Goal: Transaction & Acquisition: Obtain resource

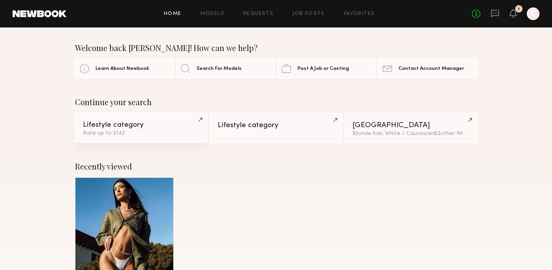
click at [141, 137] on link "Lifestyle category Rate up to $142" at bounding box center [141, 128] width 132 height 30
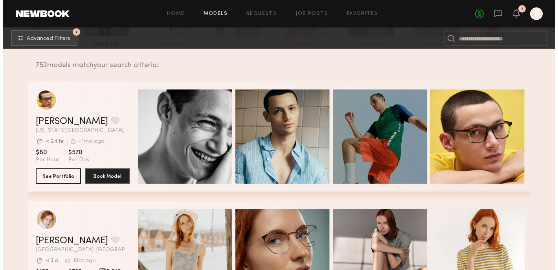
scroll to position [108, 0]
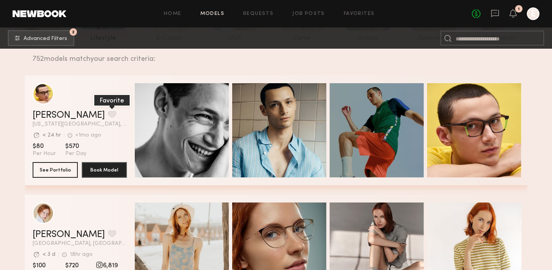
click at [108, 115] on button "grid" at bounding box center [112, 114] width 8 height 7
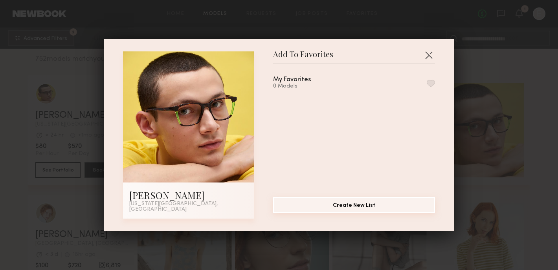
click at [355, 207] on button "Create New List" at bounding box center [354, 205] width 162 height 16
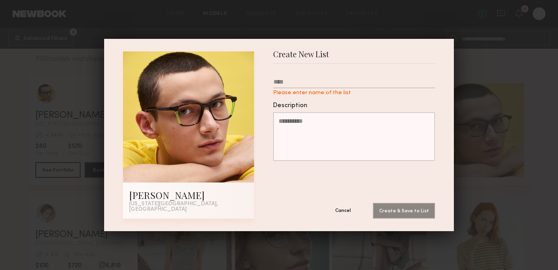
click at [338, 206] on button "Cancel" at bounding box center [342, 211] width 47 height 16
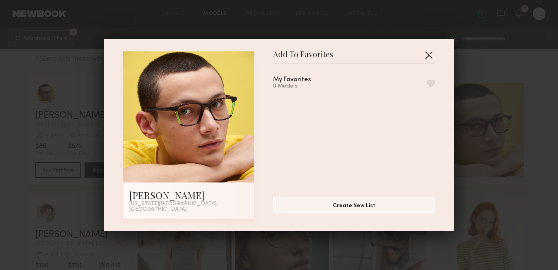
click at [424, 59] on button "button" at bounding box center [428, 55] width 13 height 13
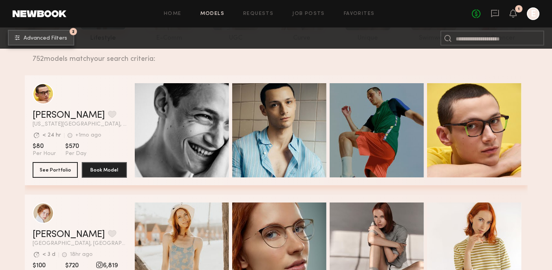
click at [57, 39] on span "Advanced Filters" at bounding box center [46, 38] width 44 height 5
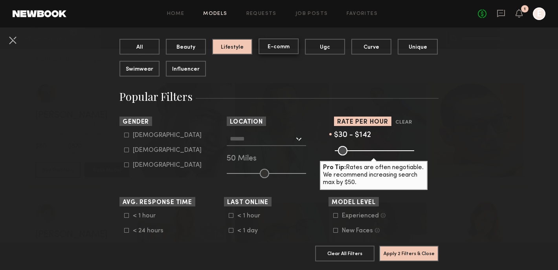
scroll to position [84, 0]
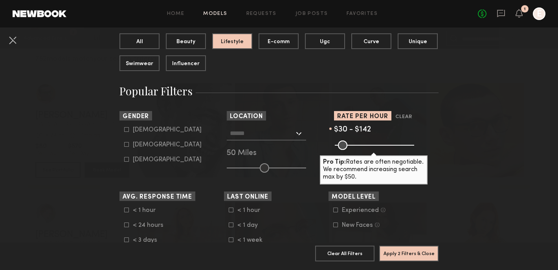
click at [277, 134] on input "text" at bounding box center [262, 132] width 64 height 13
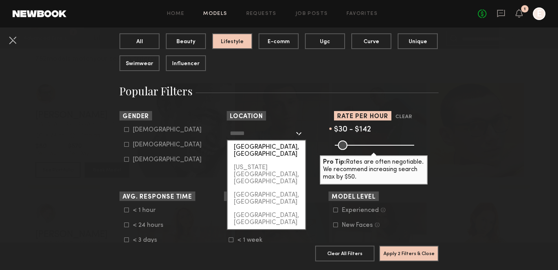
click at [282, 142] on div "[GEOGRAPHIC_DATA], [GEOGRAPHIC_DATA]" at bounding box center [266, 151] width 78 height 20
type input "**********"
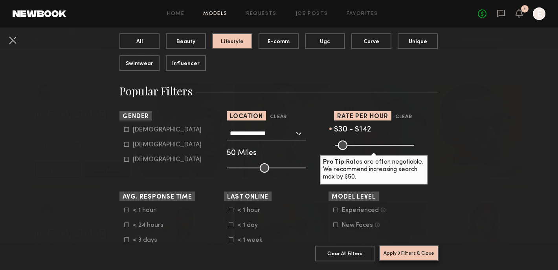
click at [398, 247] on button "Apply 3 Filters & Close" at bounding box center [408, 253] width 59 height 16
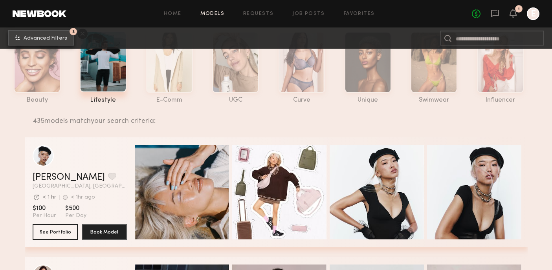
scroll to position [46, 0]
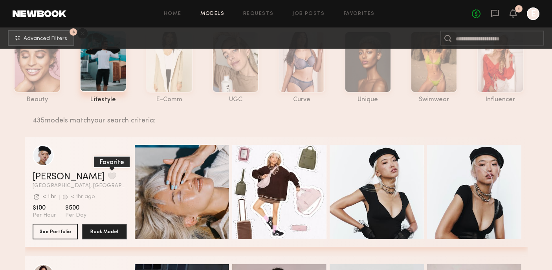
click at [108, 176] on button "grid" at bounding box center [112, 175] width 8 height 7
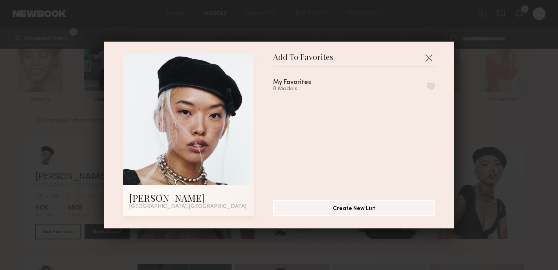
drag, startPoint x: 423, startPoint y: 85, endPoint x: 335, endPoint y: 199, distance: 143.7
click at [335, 198] on section "My Favorites 0 Models Create New List" at bounding box center [354, 141] width 162 height 149
click at [335, 202] on button "Create New List" at bounding box center [354, 208] width 162 height 16
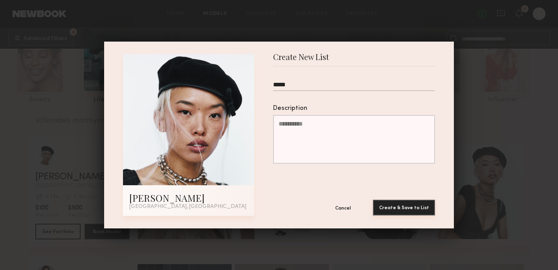
type input "*****"
click at [397, 206] on button "Create & Save to List" at bounding box center [404, 208] width 62 height 16
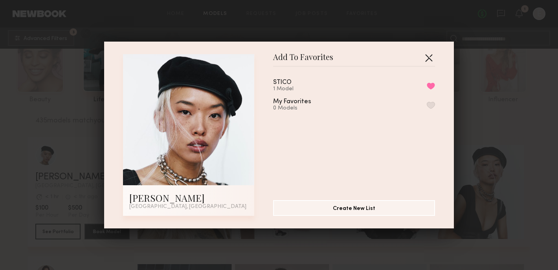
click at [426, 59] on button "button" at bounding box center [428, 57] width 13 height 13
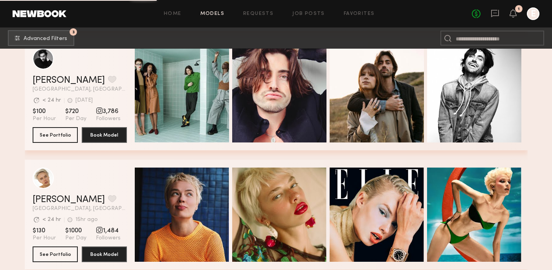
scroll to position [1149, 0]
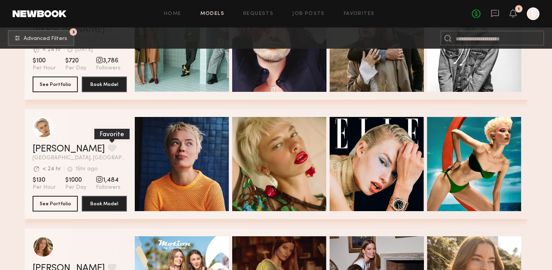
click at [108, 148] on button "grid" at bounding box center [112, 148] width 8 height 7
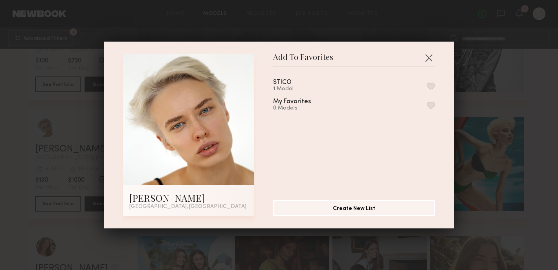
click at [426, 88] on button "button" at bounding box center [430, 85] width 8 height 7
click at [425, 60] on button "button" at bounding box center [428, 57] width 13 height 13
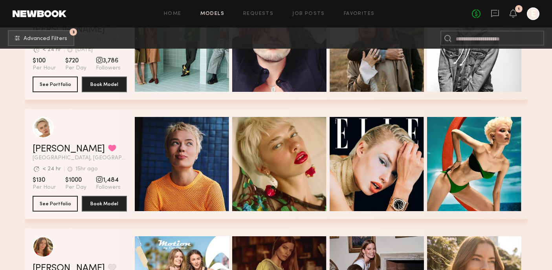
click at [96, 180] on div "grid" at bounding box center [99, 179] width 7 height 7
click at [50, 145] on link "Gena S." at bounding box center [69, 149] width 72 height 9
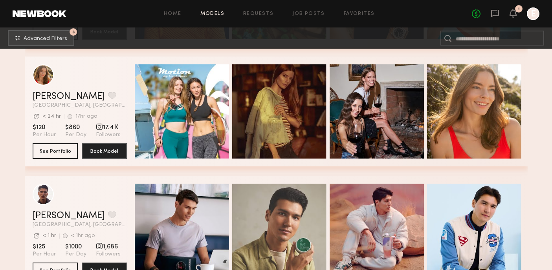
scroll to position [1360, 0]
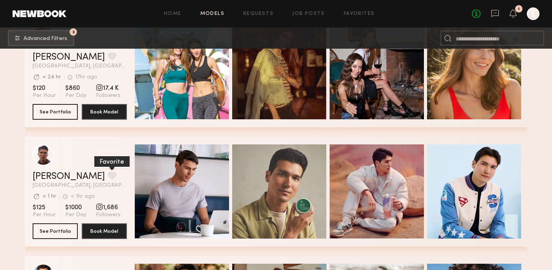
click at [108, 175] on button "grid" at bounding box center [112, 175] width 8 height 7
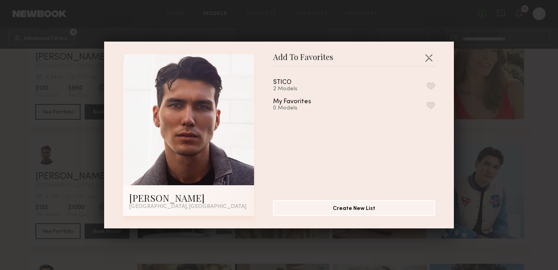
click at [426, 84] on button "button" at bounding box center [430, 85] width 8 height 7
click at [424, 54] on button "button" at bounding box center [428, 57] width 13 height 13
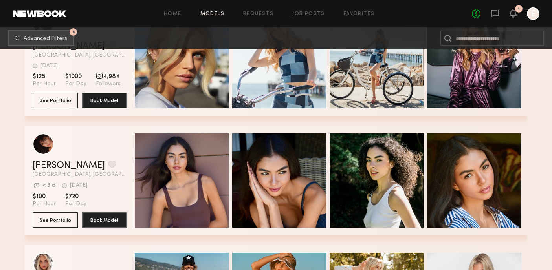
scroll to position [1848, 0]
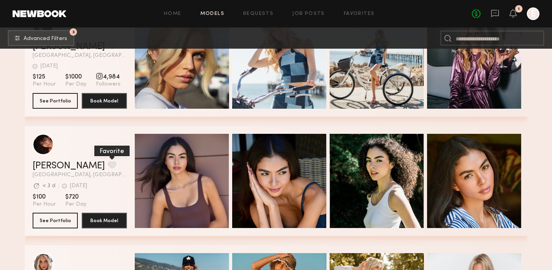
click at [108, 164] on button "grid" at bounding box center [112, 164] width 8 height 7
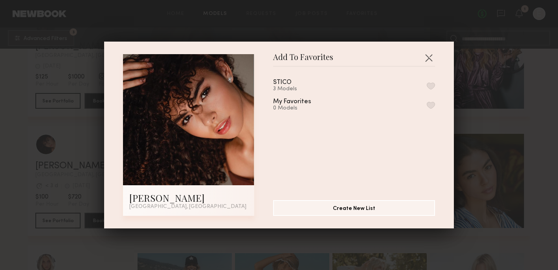
click at [426, 88] on button "button" at bounding box center [430, 85] width 8 height 7
click at [419, 81] on div "STICO 3 Models" at bounding box center [354, 85] width 162 height 13
click at [424, 59] on button "button" at bounding box center [428, 57] width 13 height 13
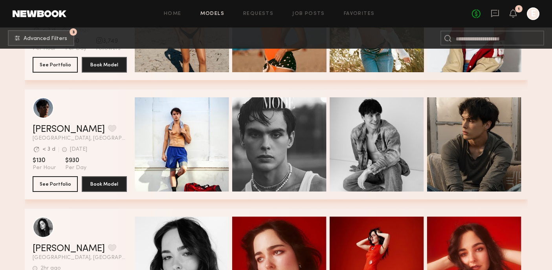
scroll to position [2162, 0]
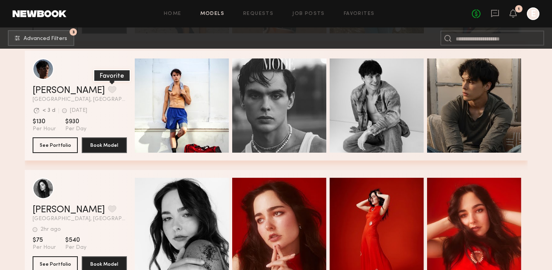
click at [108, 86] on button "grid" at bounding box center [112, 89] width 8 height 7
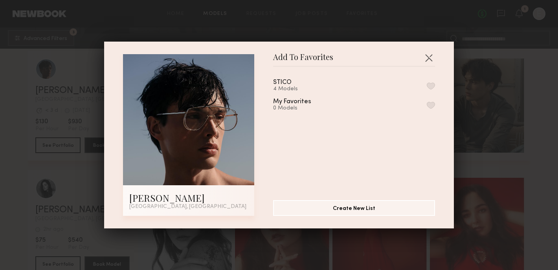
click at [426, 84] on button "button" at bounding box center [430, 85] width 8 height 7
click at [430, 57] on button "button" at bounding box center [428, 57] width 13 height 13
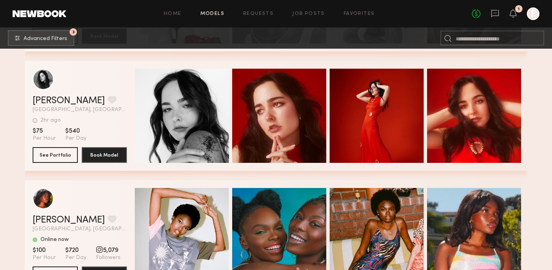
scroll to position [2379, 0]
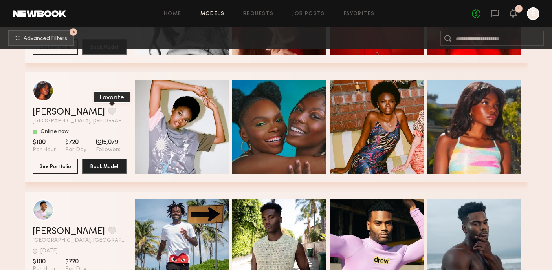
click at [108, 110] on button "grid" at bounding box center [112, 111] width 8 height 7
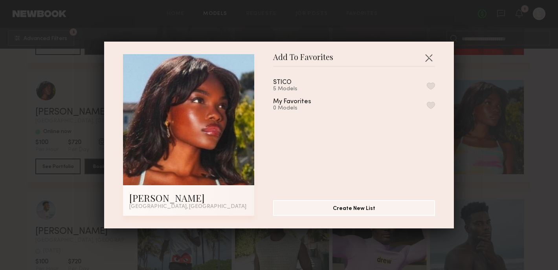
click at [426, 88] on button "button" at bounding box center [430, 85] width 8 height 7
click at [420, 90] on div "STICO 5 Models" at bounding box center [354, 85] width 162 height 13
click at [425, 58] on button "button" at bounding box center [428, 57] width 13 height 13
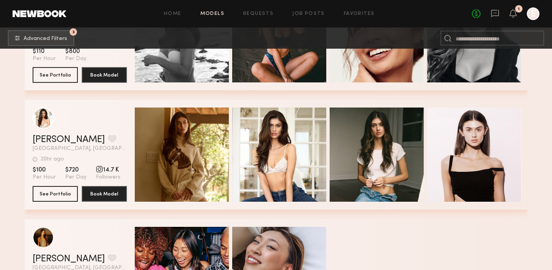
scroll to position [3032, 0]
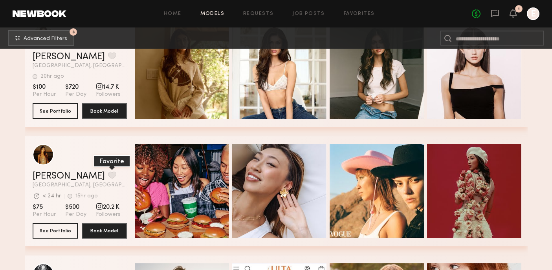
click at [108, 177] on button "grid" at bounding box center [112, 175] width 8 height 7
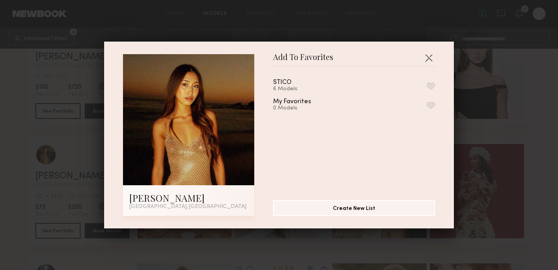
click at [426, 86] on button "button" at bounding box center [430, 85] width 8 height 7
click at [422, 58] on button "button" at bounding box center [428, 57] width 13 height 13
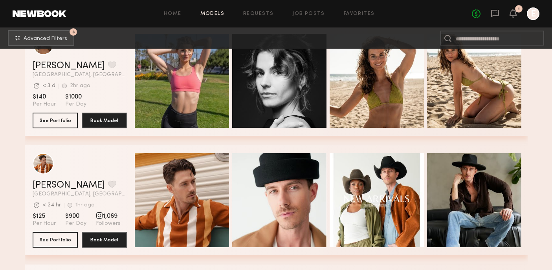
scroll to position [4410, 0]
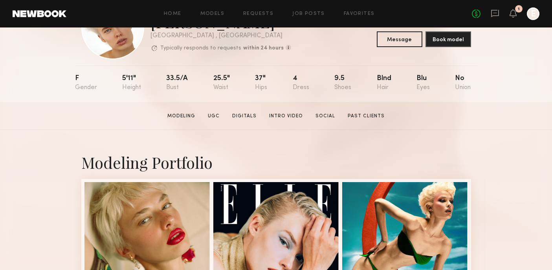
scroll to position [50, 0]
click at [320, 117] on link "Social" at bounding box center [325, 115] width 26 height 7
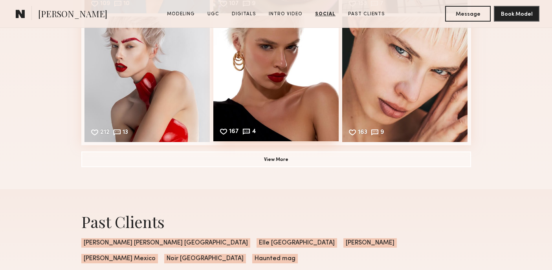
scroll to position [1841, 0]
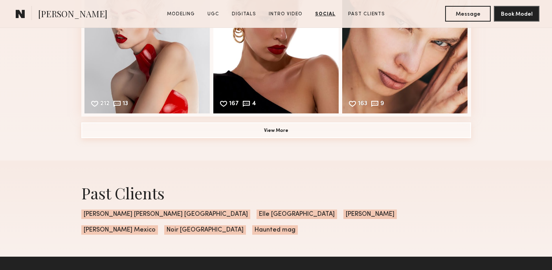
click at [265, 126] on button "View More" at bounding box center [276, 131] width 390 height 16
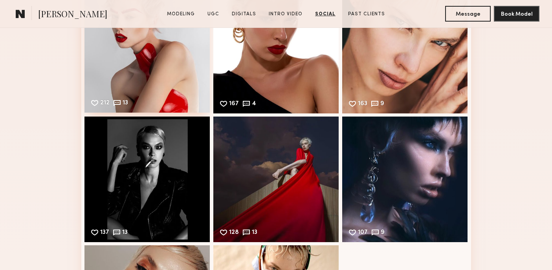
click at [184, 79] on div "212 13 Likes & comments displayed to show model’s engagement" at bounding box center [147, 50] width 126 height 126
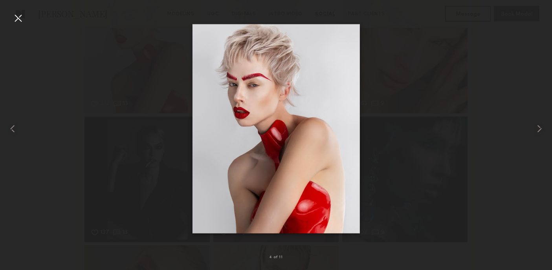
click at [458, 106] on div at bounding box center [276, 129] width 552 height 232
click at [18, 15] on div at bounding box center [18, 18] width 13 height 13
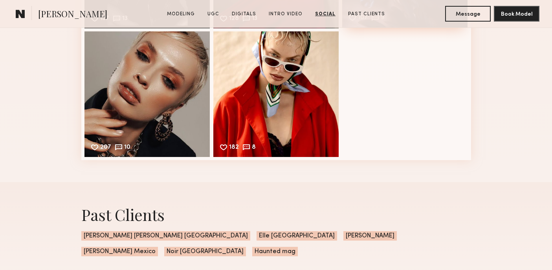
scroll to position [2051, 0]
